Goal: Task Accomplishment & Management: Use online tool/utility

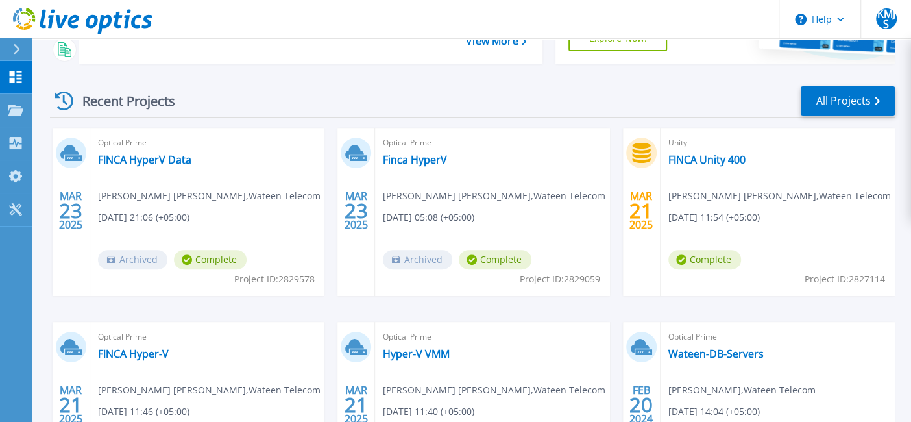
scroll to position [156, 0]
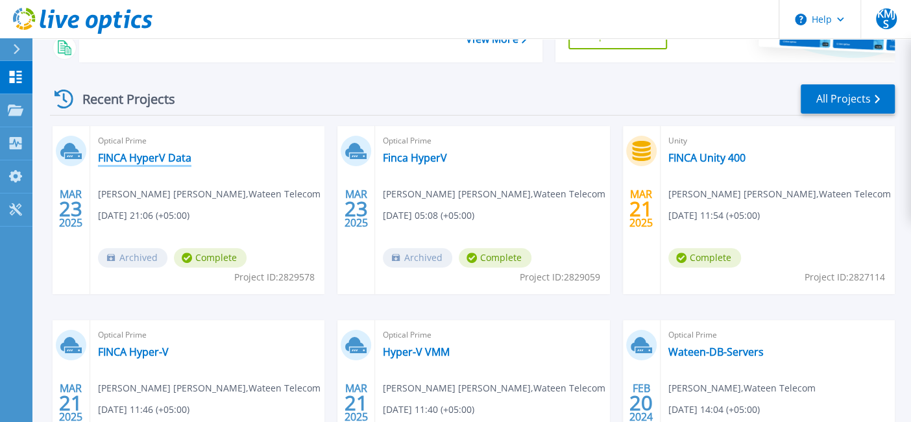
click at [149, 156] on link "FINCA HyperV Data" at bounding box center [144, 157] width 93 height 13
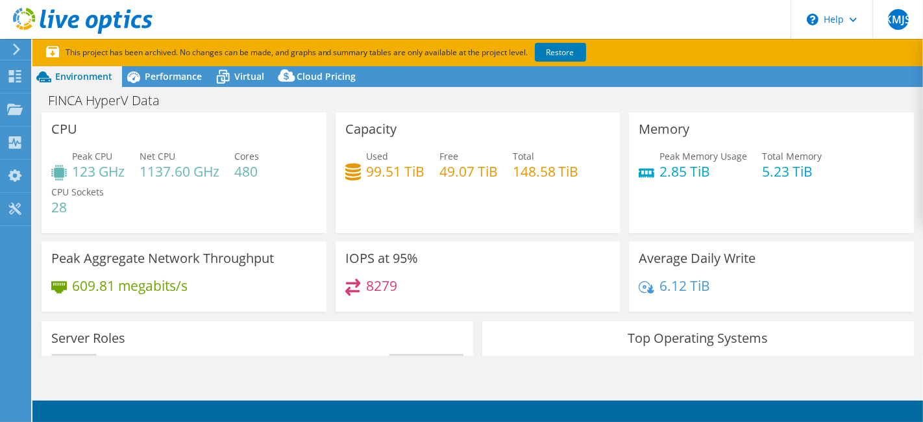
select select "USD"
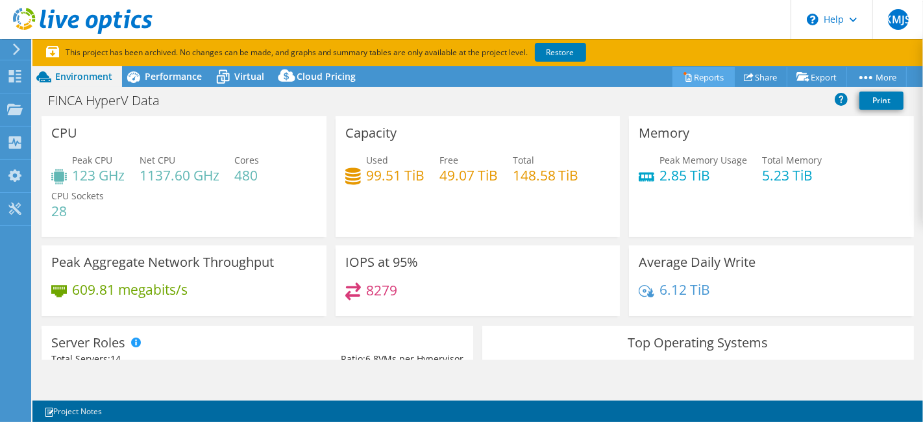
click at [689, 75] on link "Reports" at bounding box center [703, 77] width 62 height 20
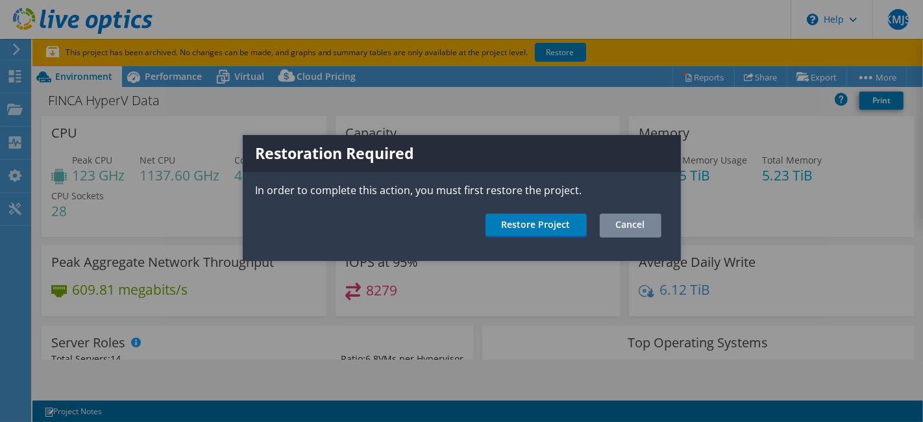
click at [617, 223] on link "Cancel" at bounding box center [631, 226] width 62 height 24
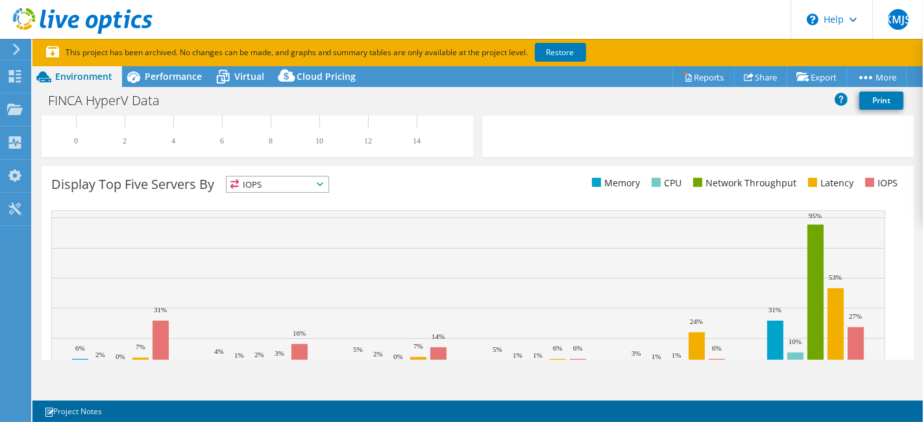
scroll to position [547, 0]
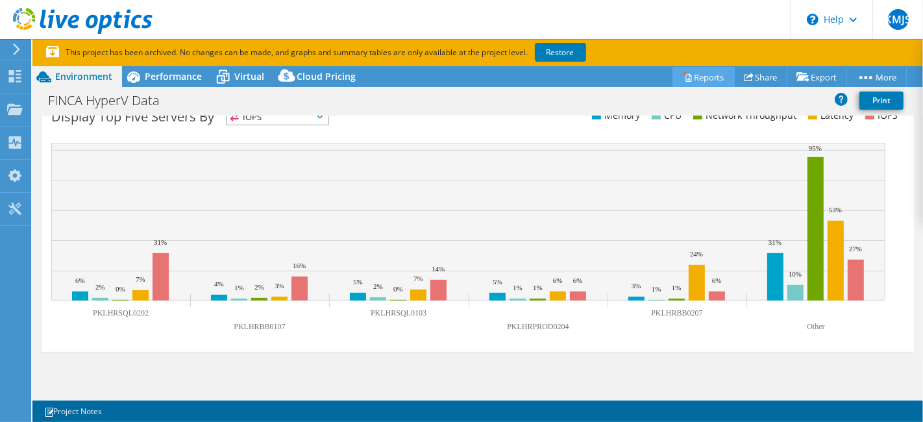
click at [684, 71] on link "Reports" at bounding box center [703, 77] width 62 height 20
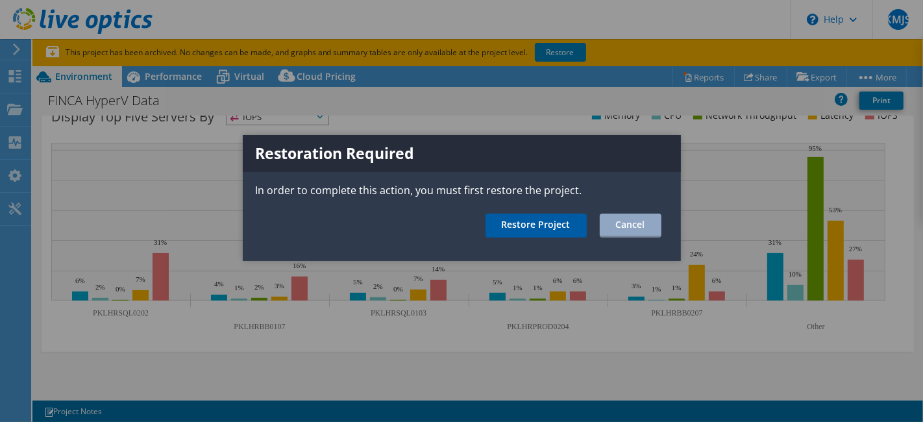
click at [524, 222] on link "Restore Project" at bounding box center [535, 226] width 101 height 24
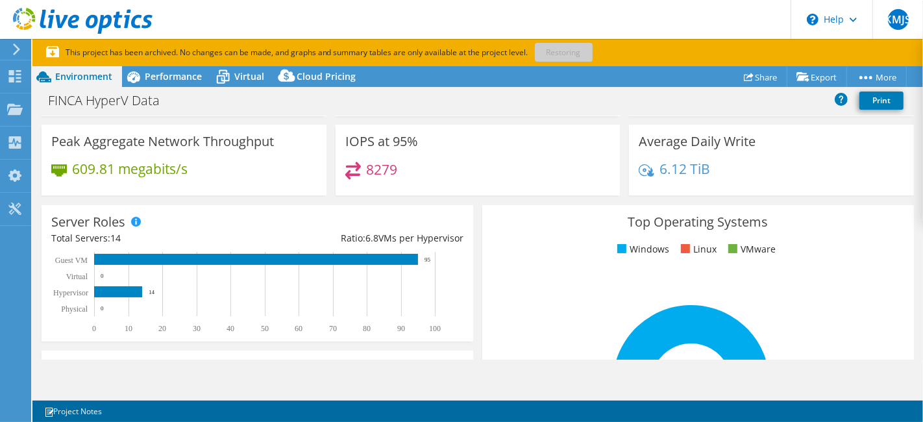
scroll to position [0, 0]
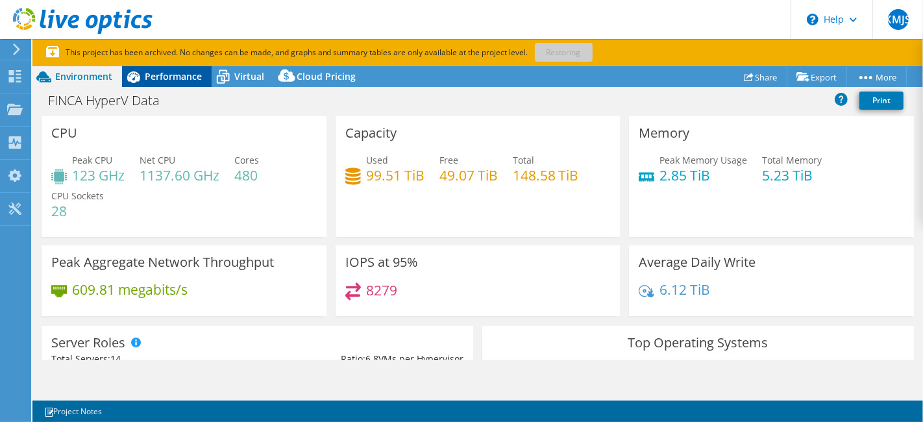
click at [170, 71] on span "Performance" at bounding box center [173, 76] width 57 height 12
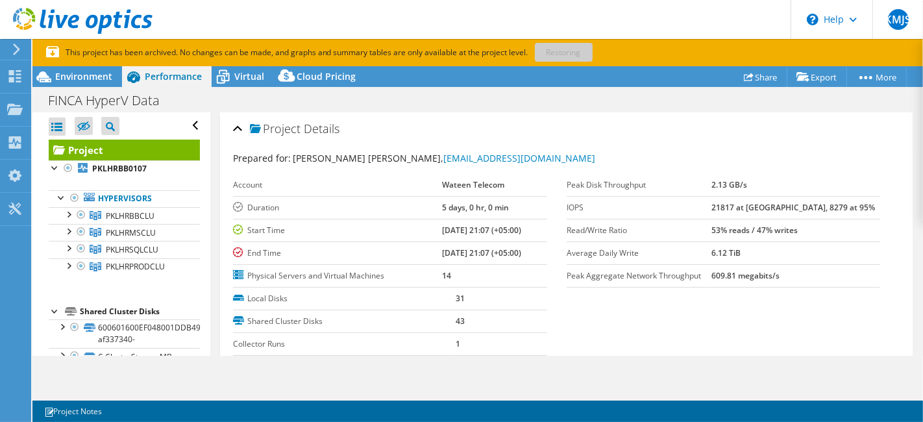
scroll to position [213, 0]
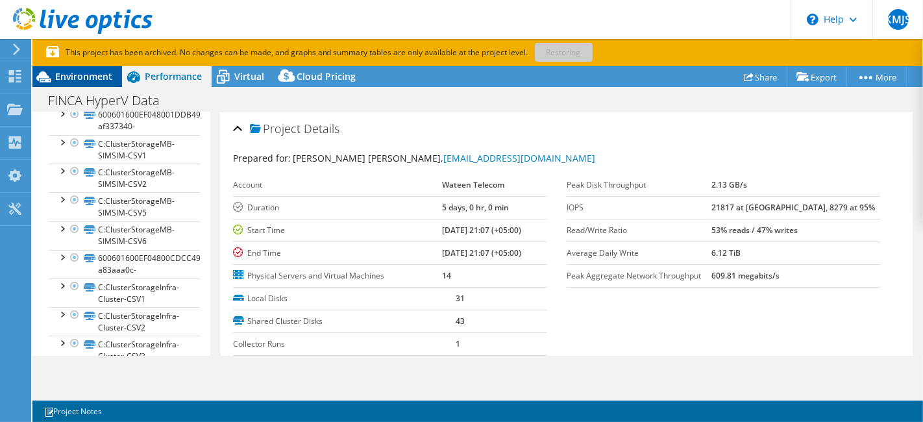
click at [83, 79] on span "Environment" at bounding box center [83, 76] width 57 height 12
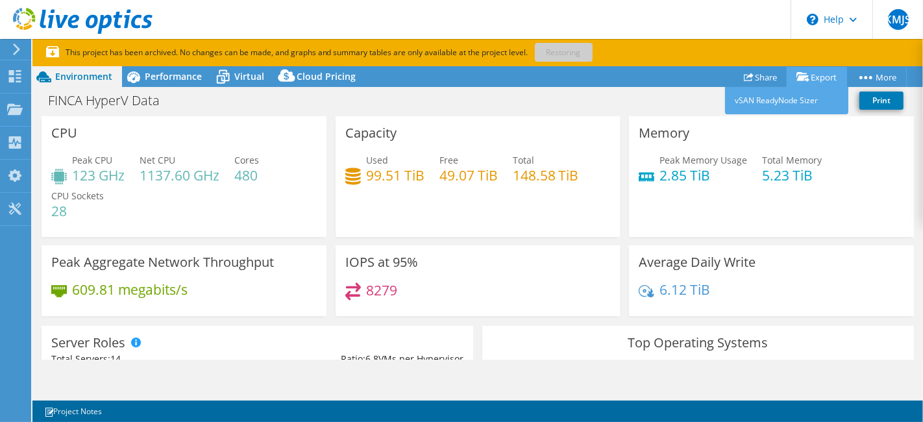
click at [808, 77] on link "Export" at bounding box center [817, 77] width 60 height 20
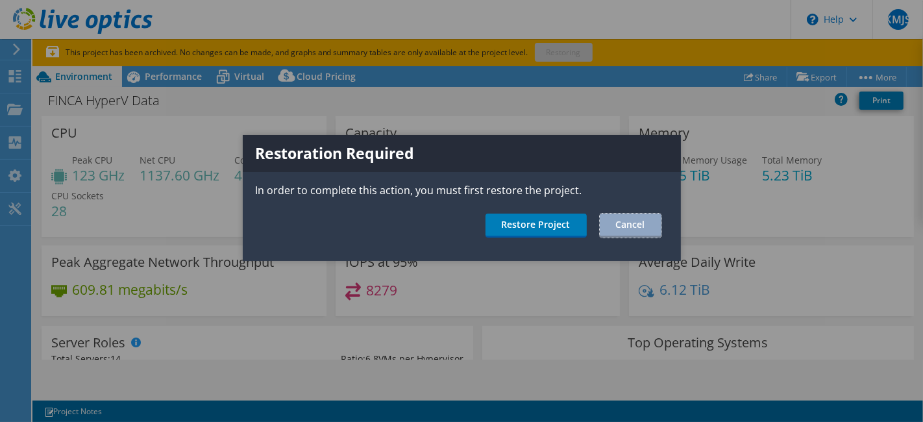
click at [632, 228] on link "Cancel" at bounding box center [631, 226] width 62 height 24
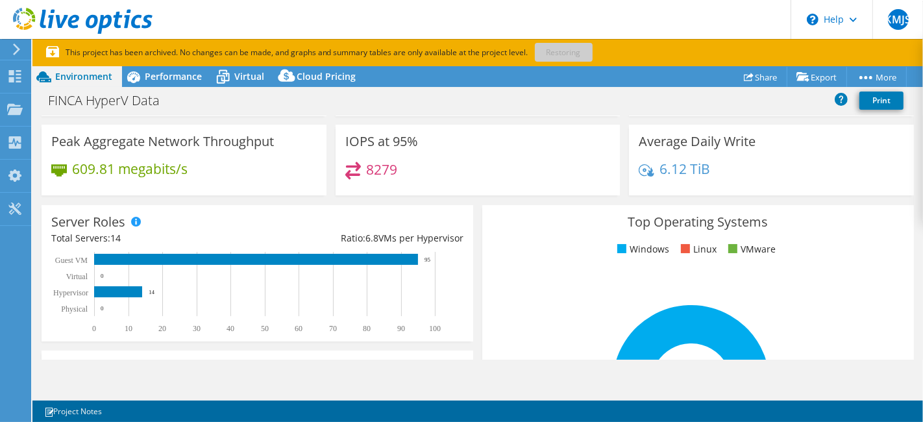
scroll to position [0, 0]
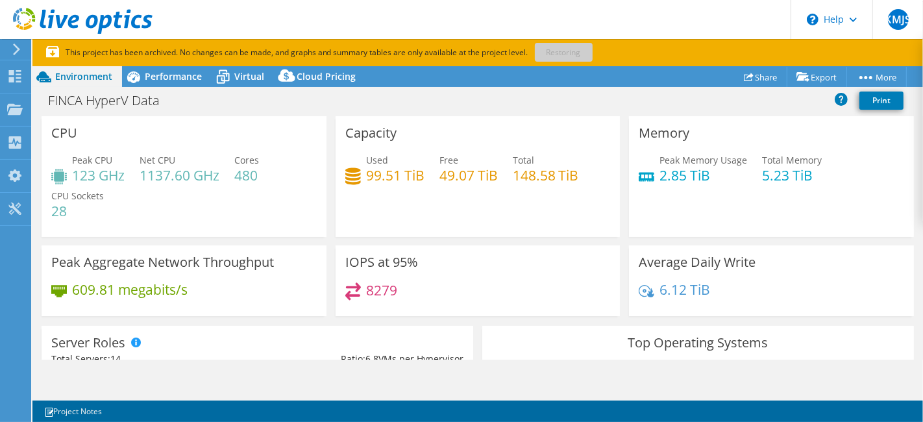
click at [676, 71] on div "Project Actions Project Actions Reports Share Export vSAN ReadyNode Sizer" at bounding box center [477, 76] width 890 height 21
click at [172, 79] on span "Performance" at bounding box center [173, 76] width 57 height 12
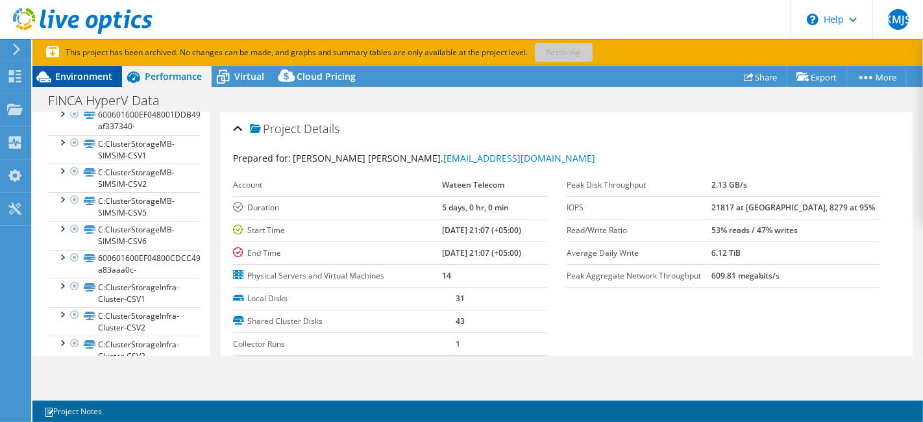
click at [74, 79] on span "Environment" at bounding box center [83, 76] width 57 height 12
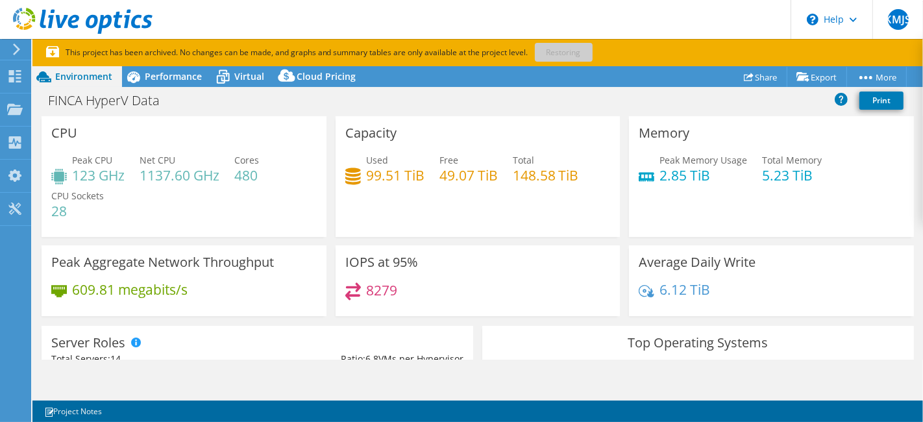
click at [13, 45] on icon at bounding box center [17, 49] width 10 height 12
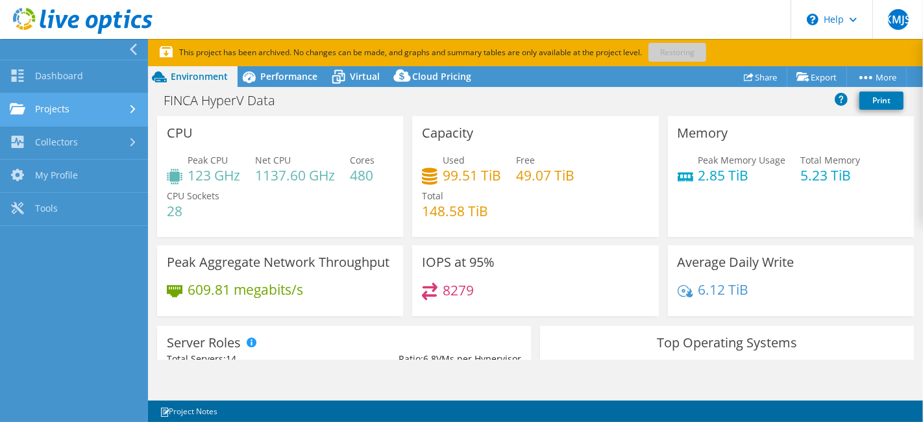
click at [49, 119] on link "Projects" at bounding box center [74, 109] width 148 height 33
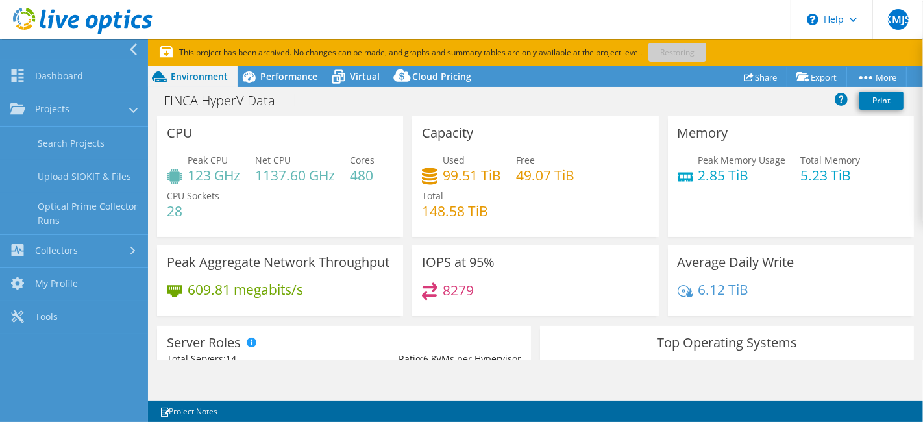
click at [217, 75] on span "Environment" at bounding box center [199, 76] width 57 height 12
